Goal: Navigation & Orientation: Find specific page/section

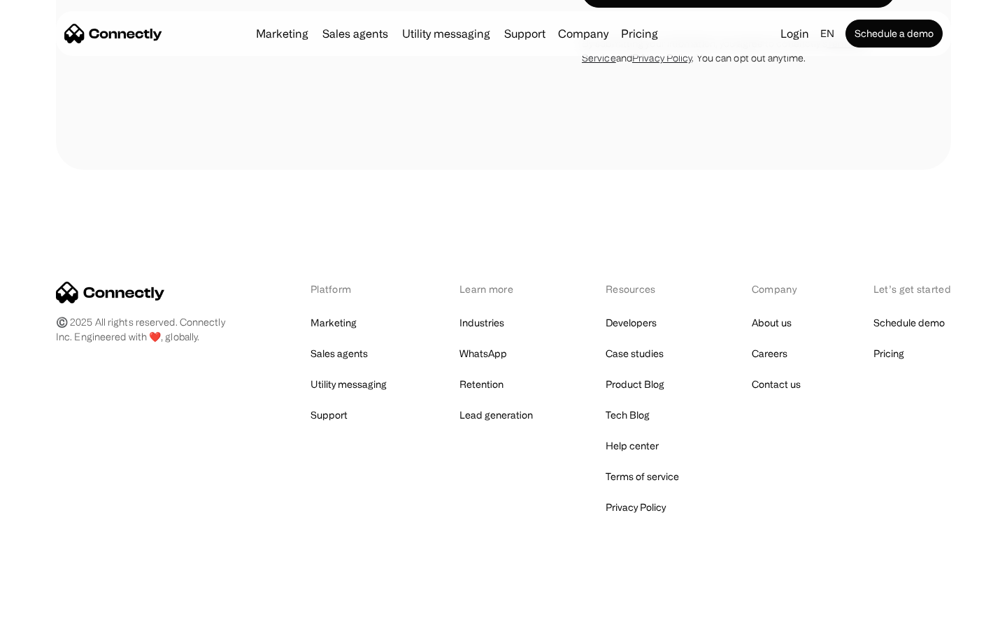
scroll to position [948, 0]
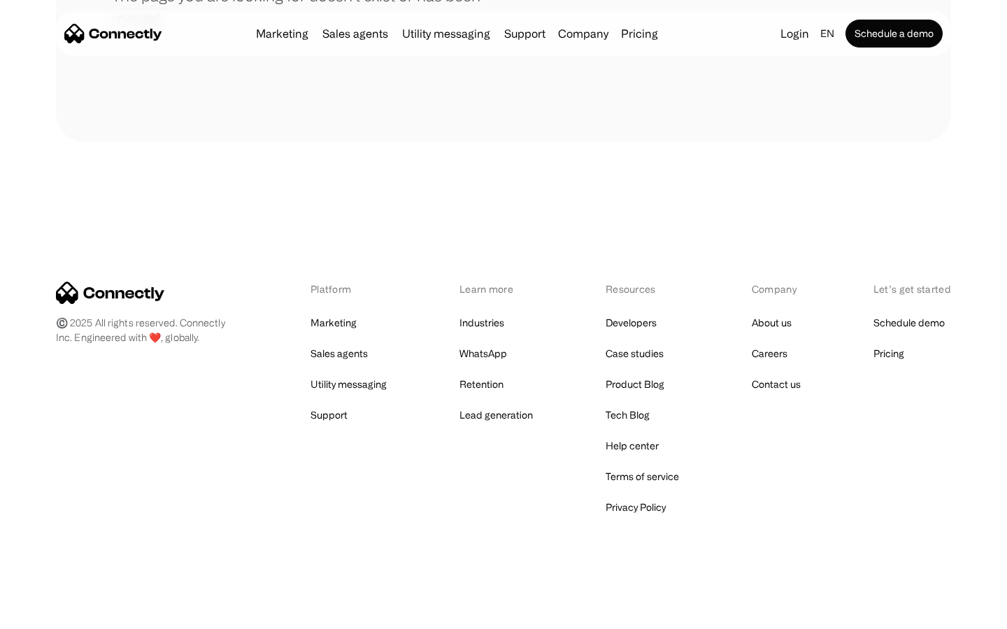
scroll to position [255, 0]
